Goal: Task Accomplishment & Management: Manage account settings

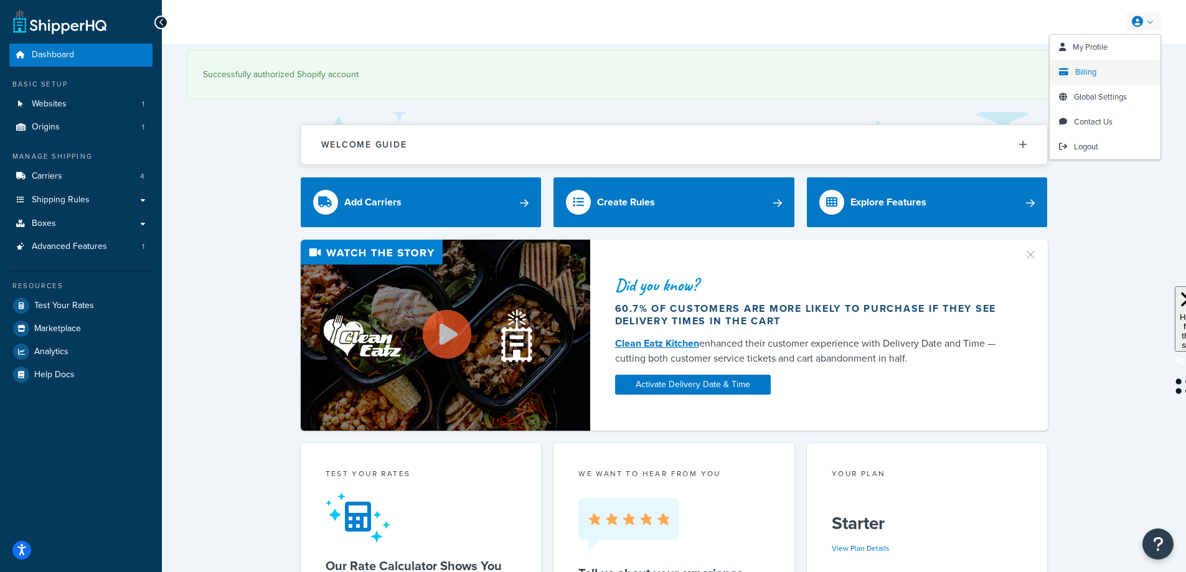
click at [1092, 71] on span "Billing" at bounding box center [1085, 72] width 21 height 12
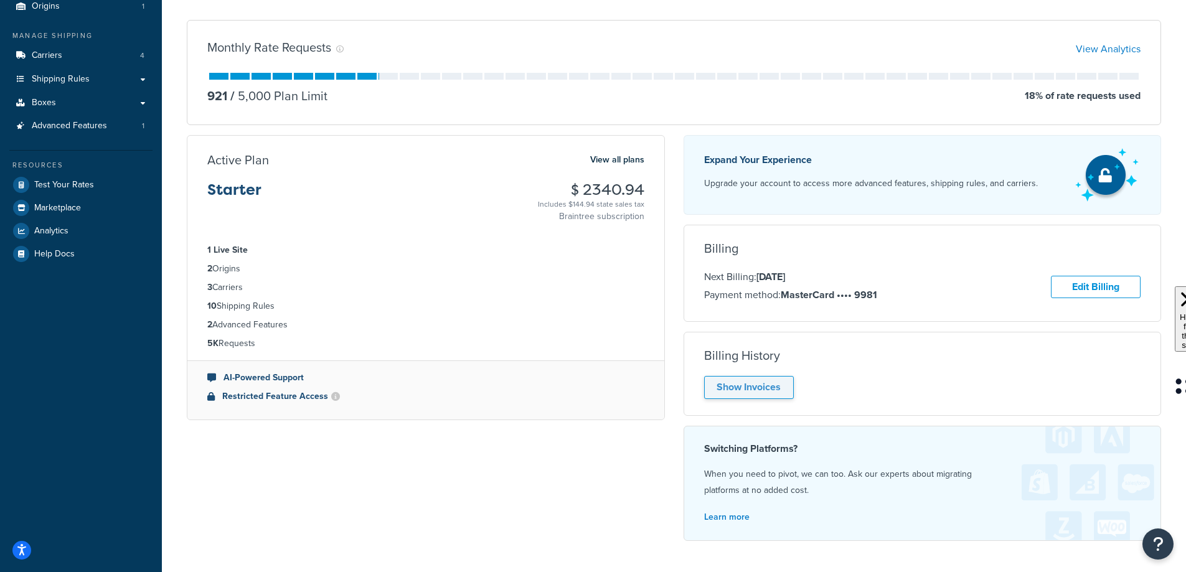
scroll to position [125, 0]
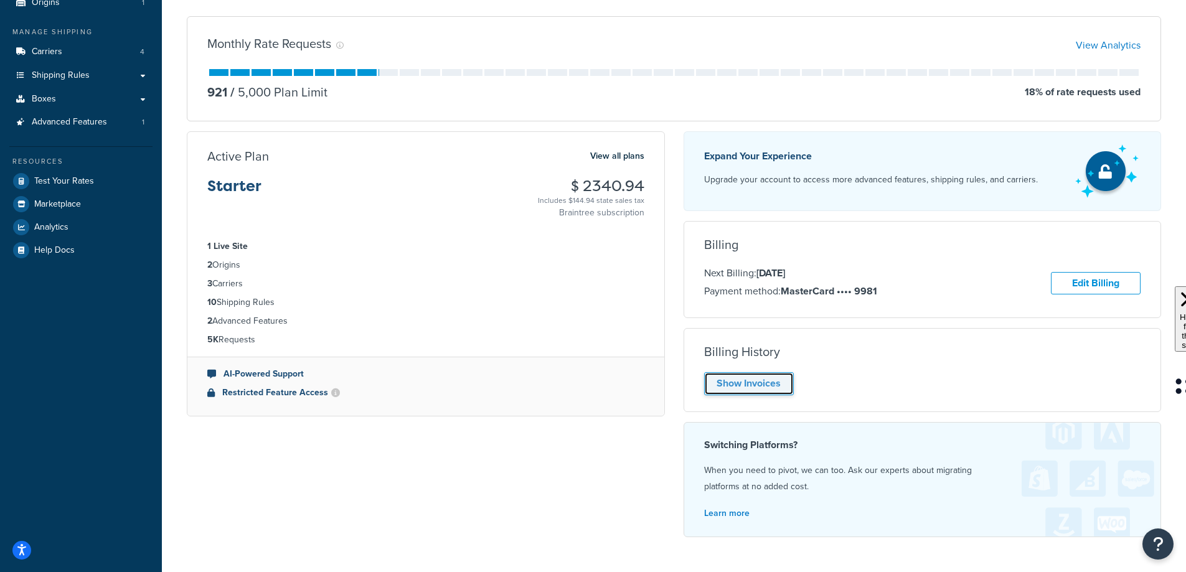
click at [748, 380] on link "Show Invoices" at bounding box center [749, 383] width 90 height 23
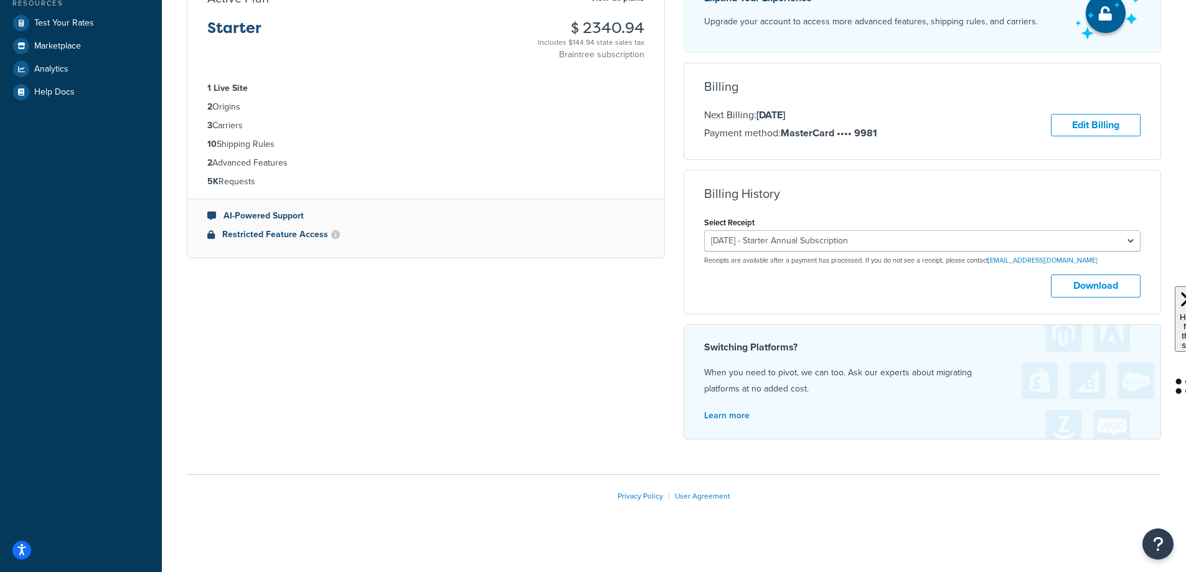
scroll to position [290, 0]
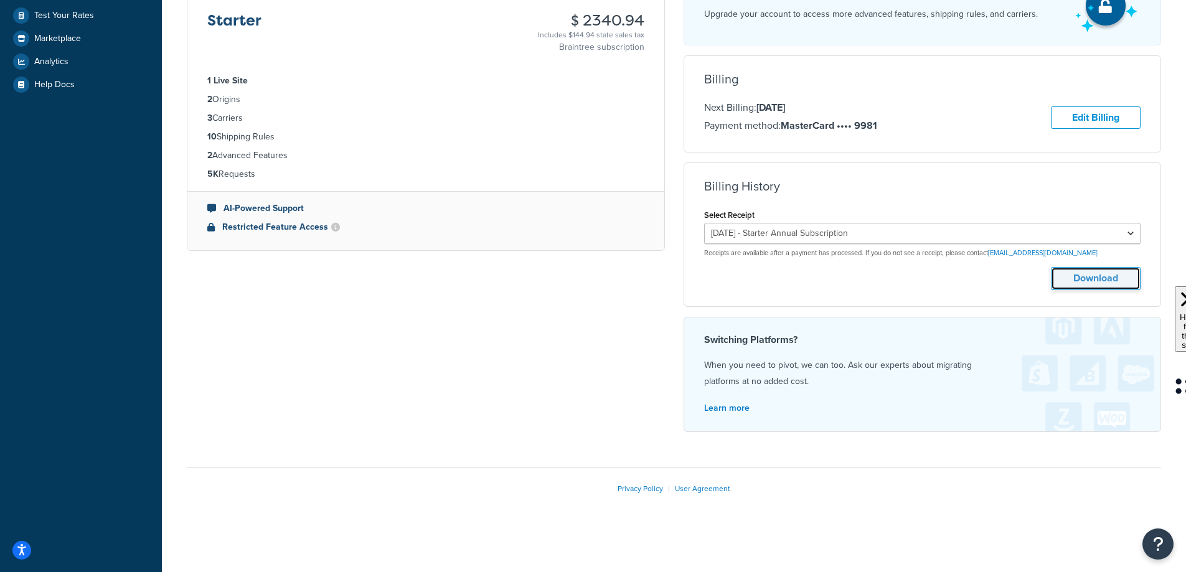
click at [1097, 280] on button "Download" at bounding box center [1096, 278] width 90 height 23
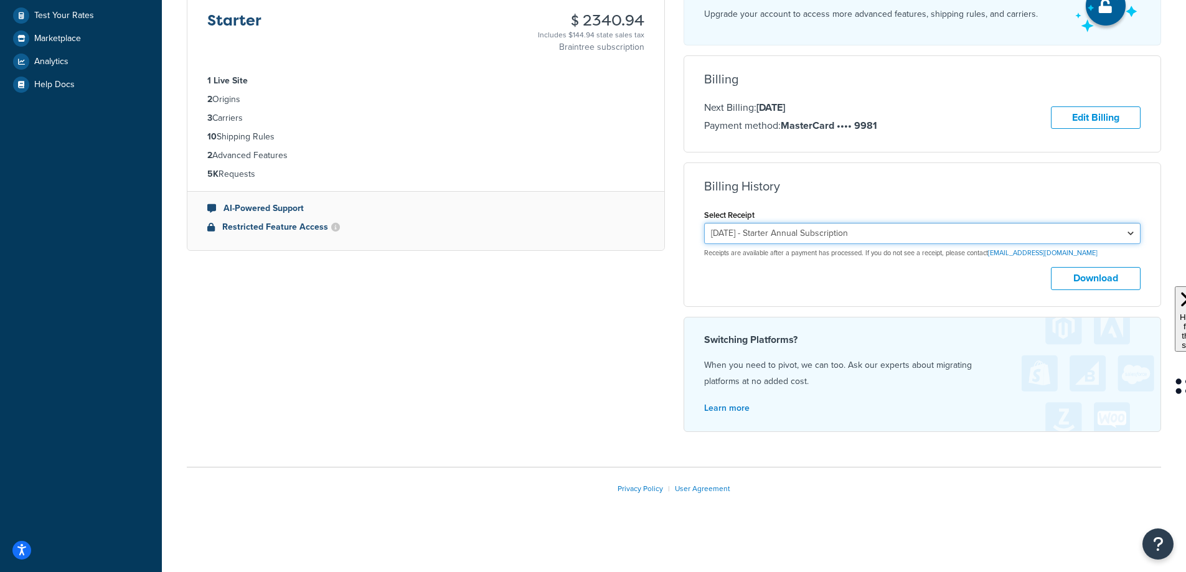
click at [819, 233] on select "[DATE] - Starter Annual Subscription" at bounding box center [922, 233] width 437 height 21
click at [968, 226] on select "[DATE] - Starter Annual Subscription" at bounding box center [922, 233] width 437 height 21
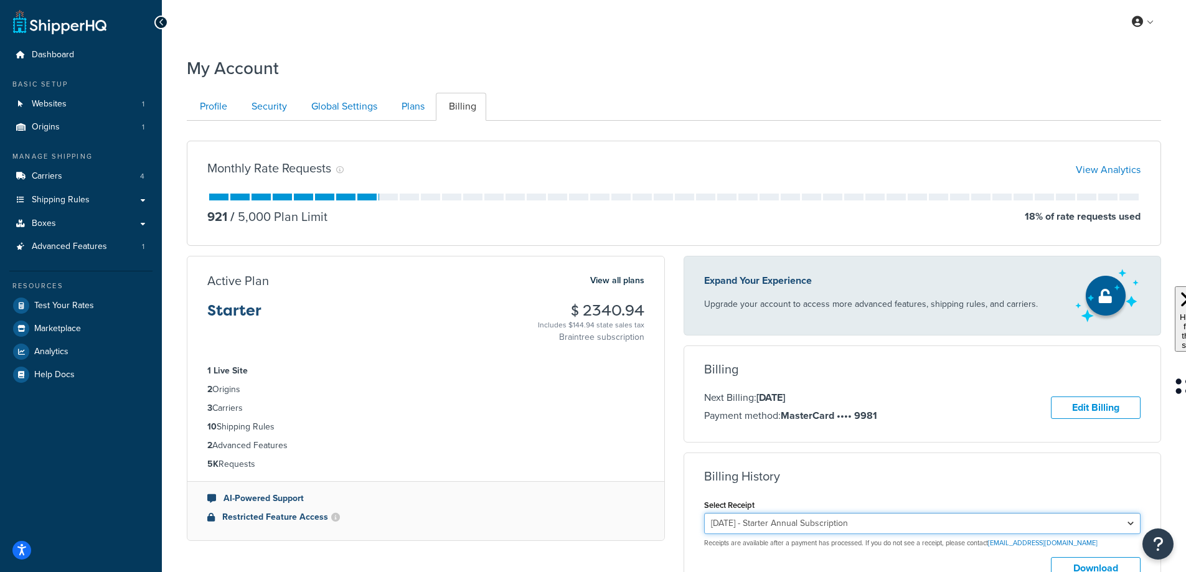
scroll to position [249, 0]
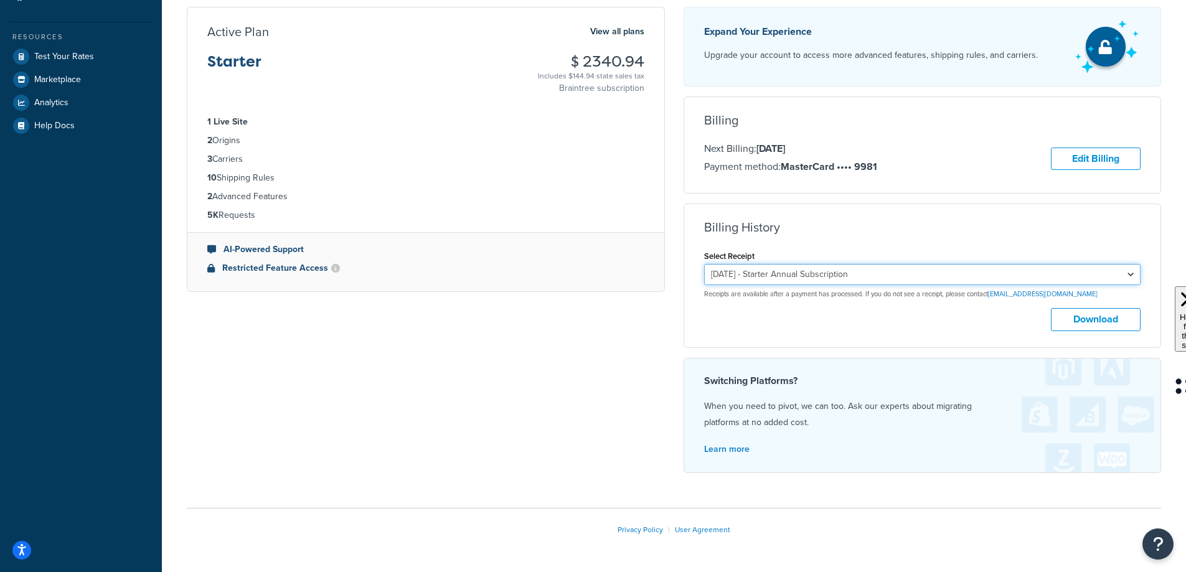
click at [883, 271] on select "[DATE] - Starter Annual Subscription" at bounding box center [922, 274] width 437 height 21
click at [704, 264] on select "[DATE] - Starter Annual Subscription" at bounding box center [922, 274] width 437 height 21
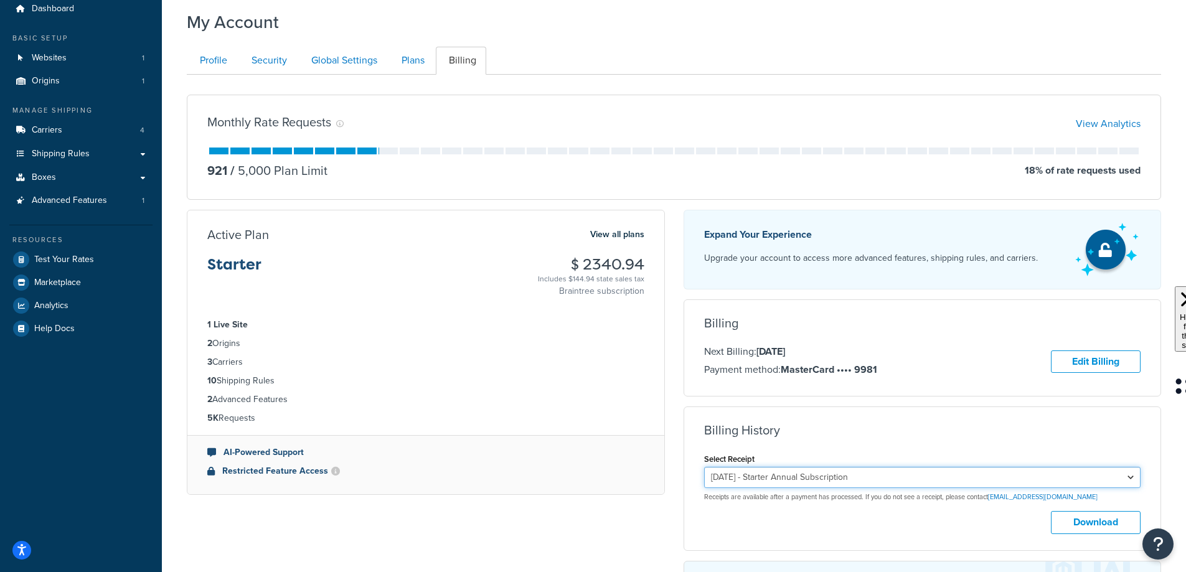
scroll to position [0, 0]
